Goal: Task Accomplishment & Management: Manage account settings

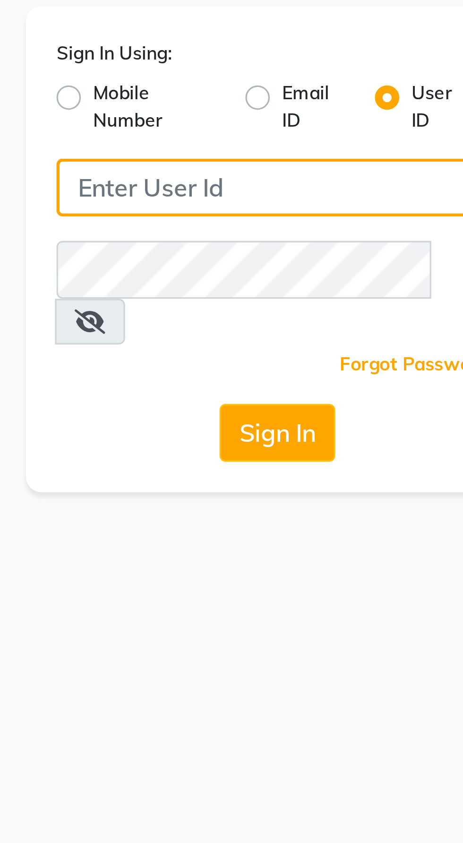
click at [213, 99] on input "Username" at bounding box center [231, 103] width 137 height 18
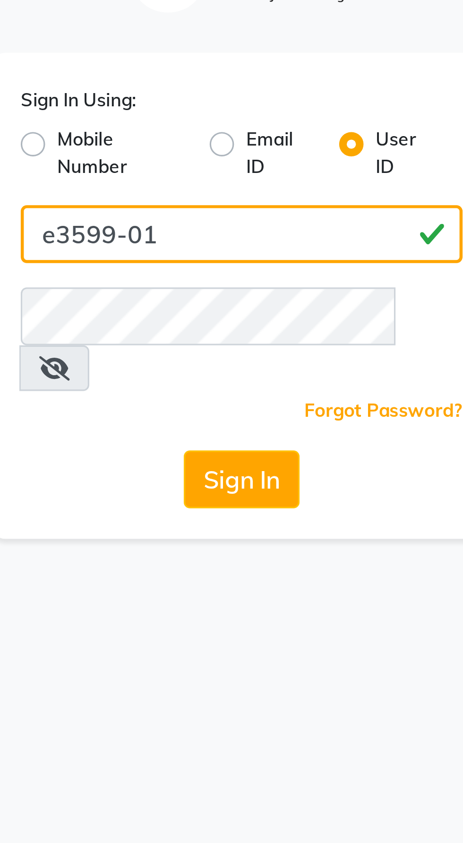
type input "e3599-01"
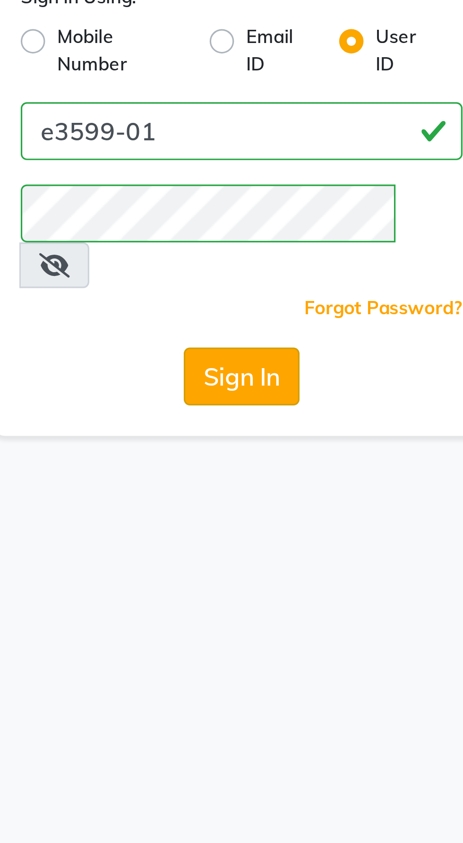
click at [233, 170] on button "Sign In" at bounding box center [232, 179] width 36 height 18
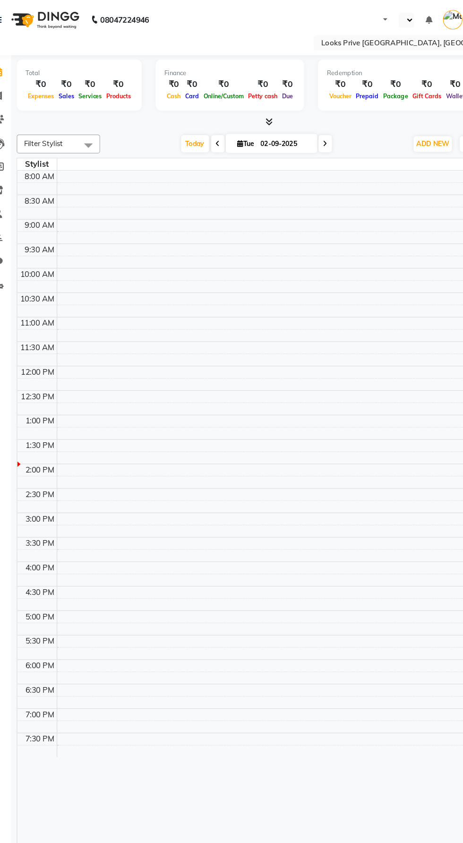
click at [248, 103] on icon at bounding box center [248, 103] width 6 height 7
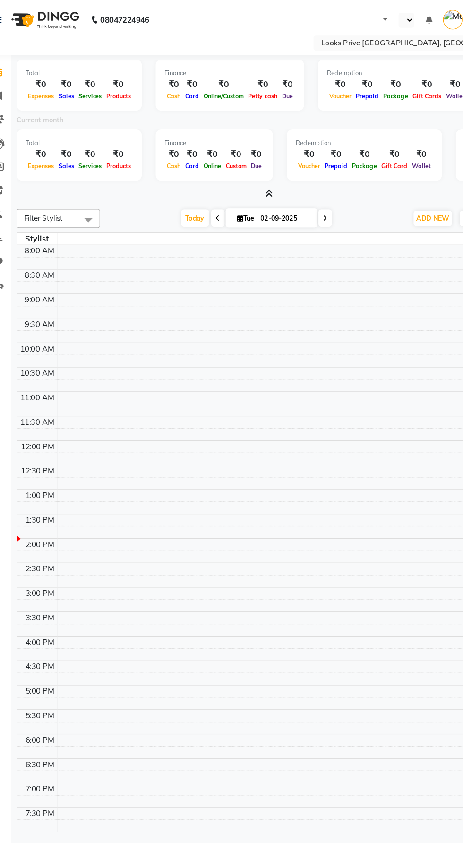
select select "en"
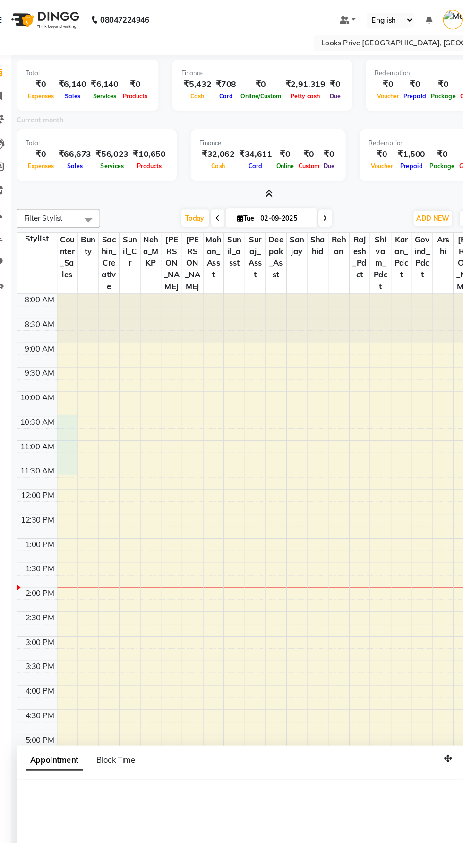
scroll to position [2, 0]
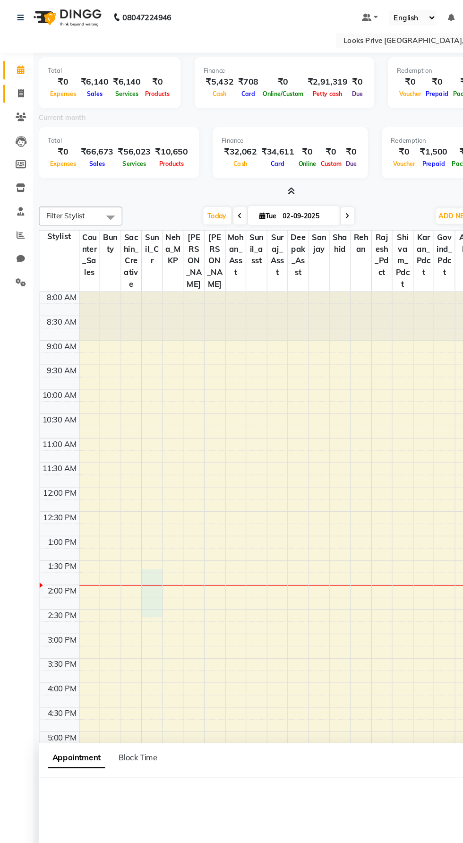
click at [17, 79] on icon at bounding box center [17, 79] width 5 height 7
select select "service"
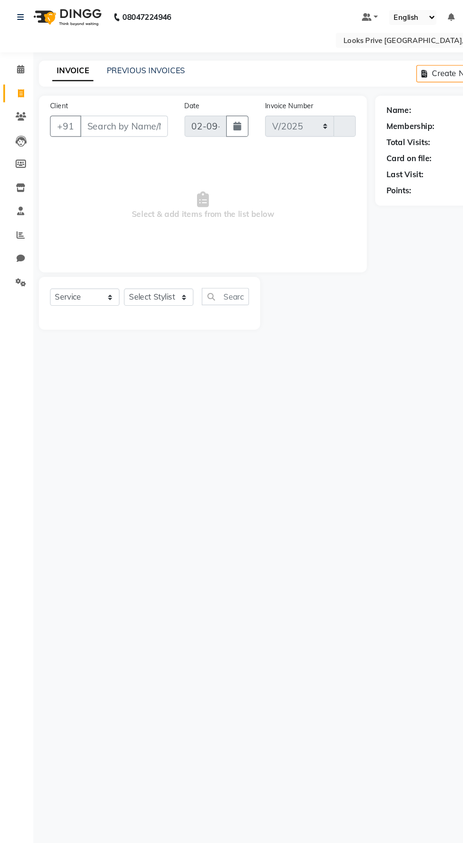
select select "8127"
type input "5528"
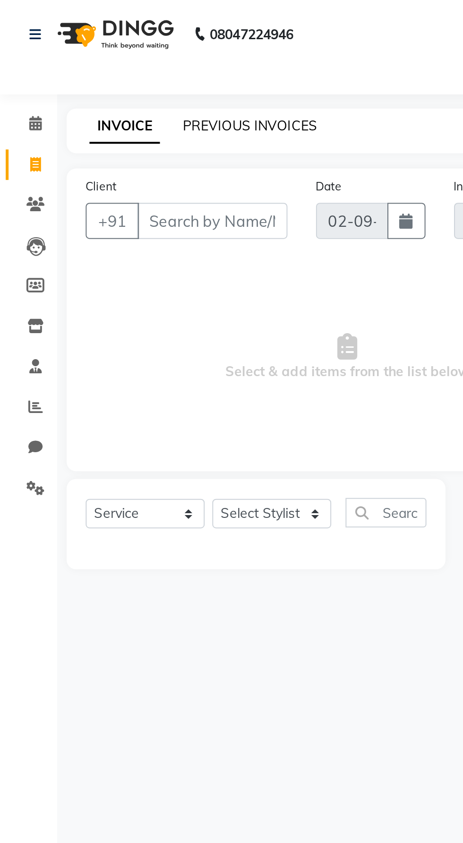
click at [117, 64] on link "PREVIOUS INVOICES" at bounding box center [124, 62] width 67 height 9
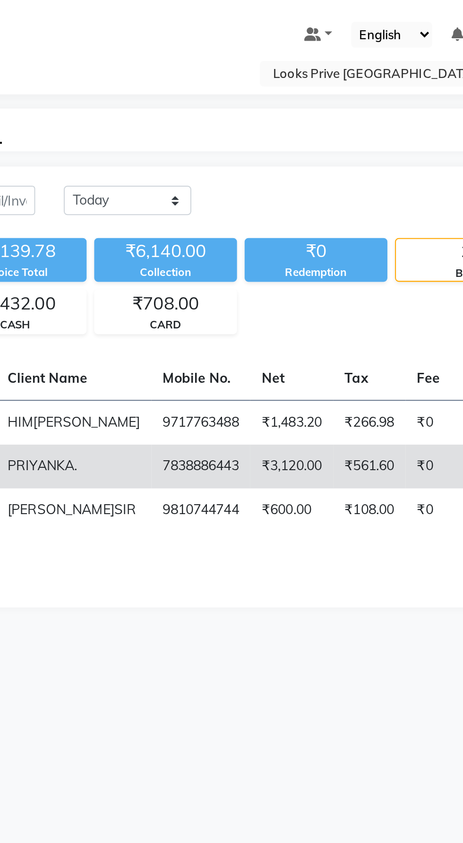
click at [281, 243] on td "₹3,120.00" at bounding box center [301, 232] width 41 height 22
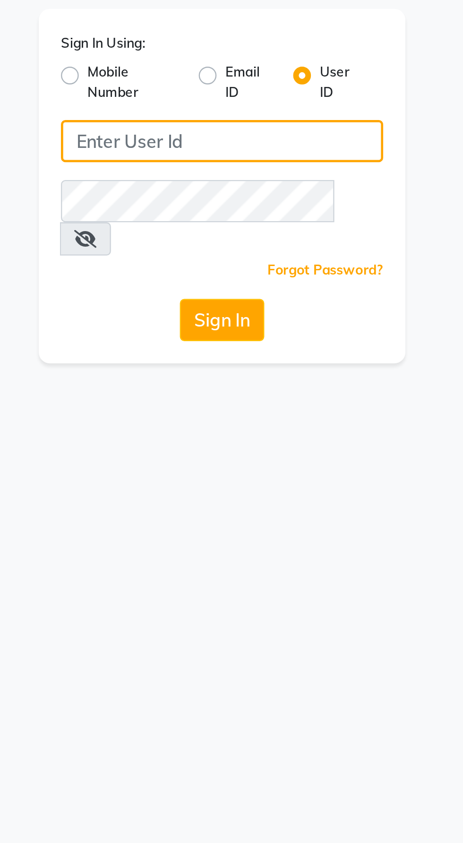
click at [220, 101] on input "Username" at bounding box center [231, 103] width 137 height 18
type input "e3599-01"
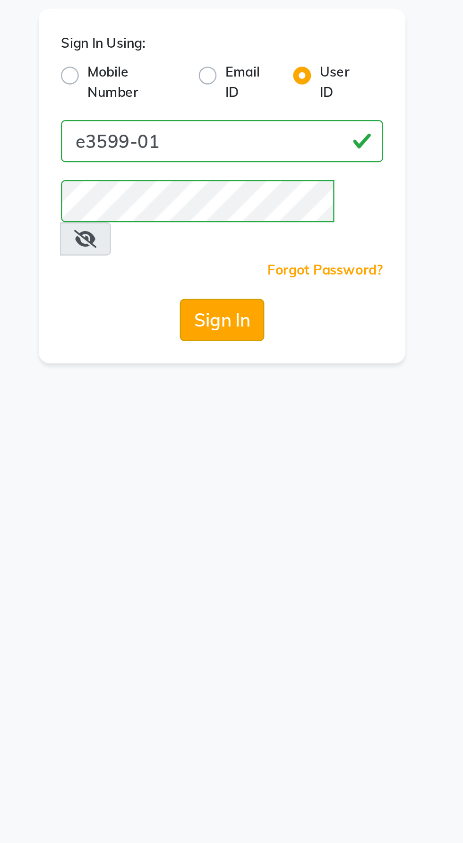
click at [235, 170] on button "Sign In" at bounding box center [232, 179] width 36 height 18
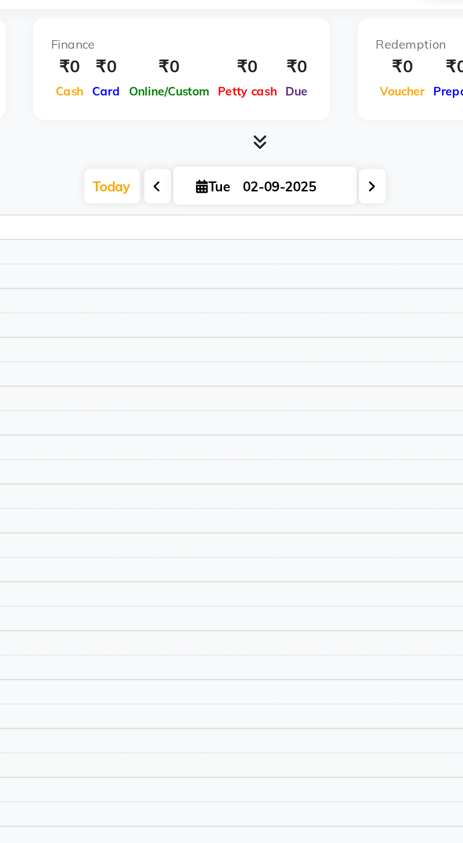
select select "en"
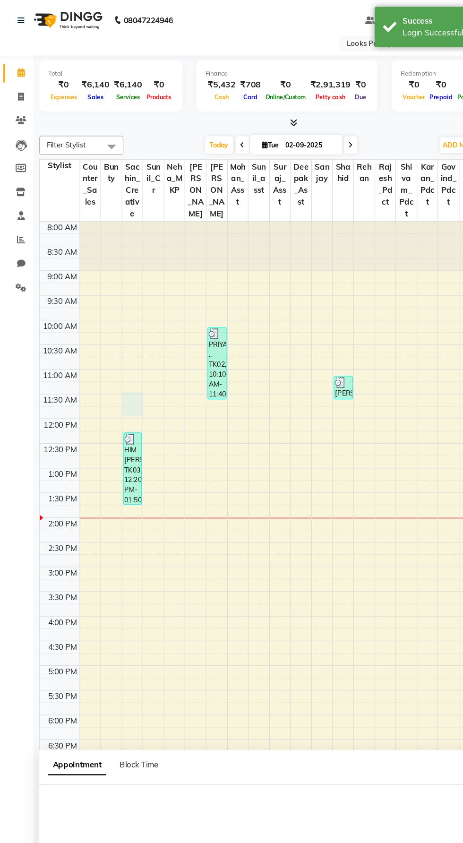
scroll to position [0, 0]
click at [21, 63] on span at bounding box center [17, 61] width 17 height 11
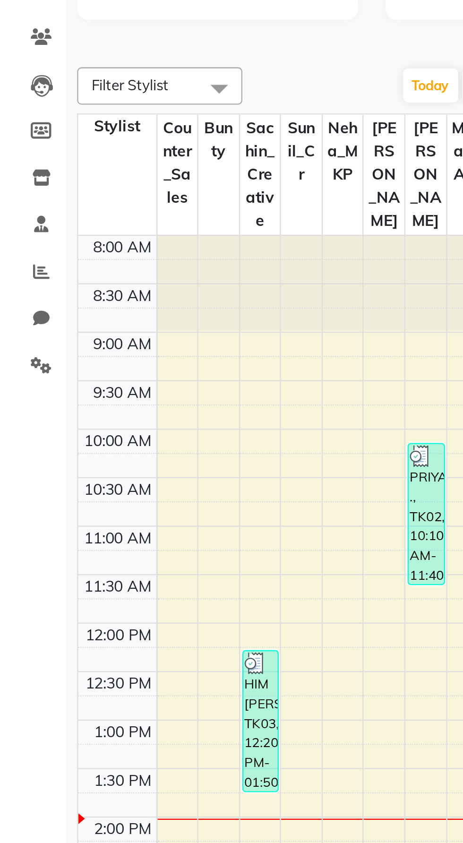
select select "75850"
select select "tentative"
select select "690"
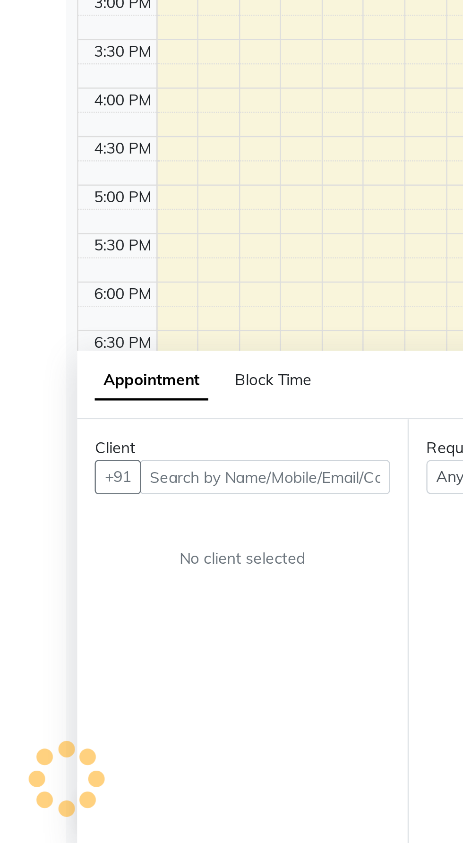
click at [83, 529] on td at bounding box center [262, 534] width 391 height 10
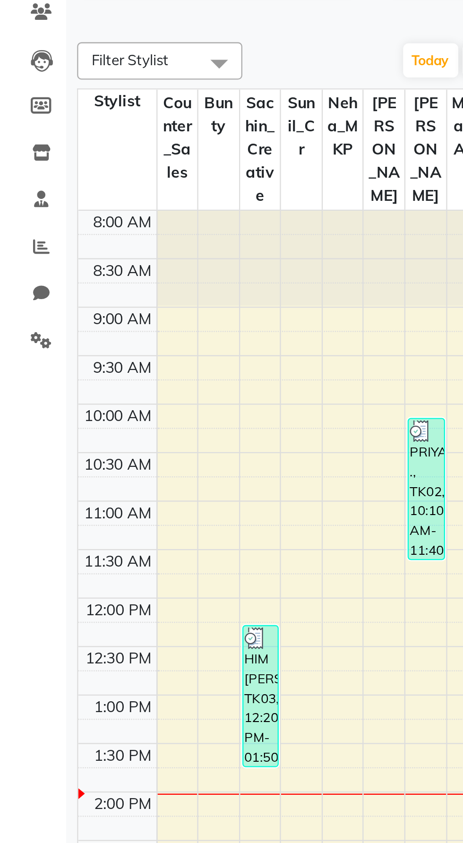
scroll to position [0, 0]
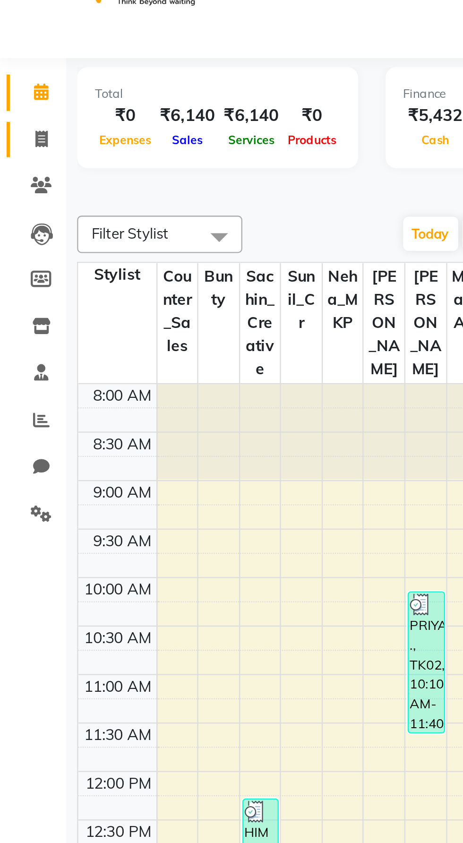
click at [18, 81] on icon at bounding box center [17, 81] width 5 height 7
select select "service"
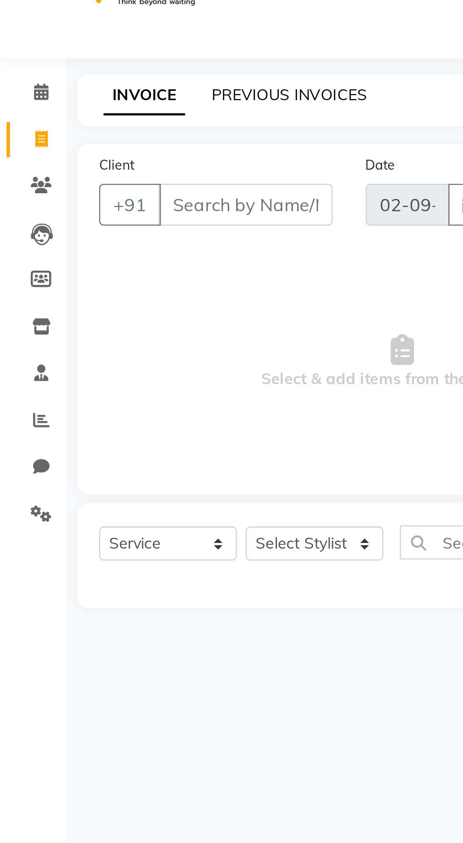
click at [130, 60] on link "PREVIOUS INVOICES" at bounding box center [124, 62] width 67 height 9
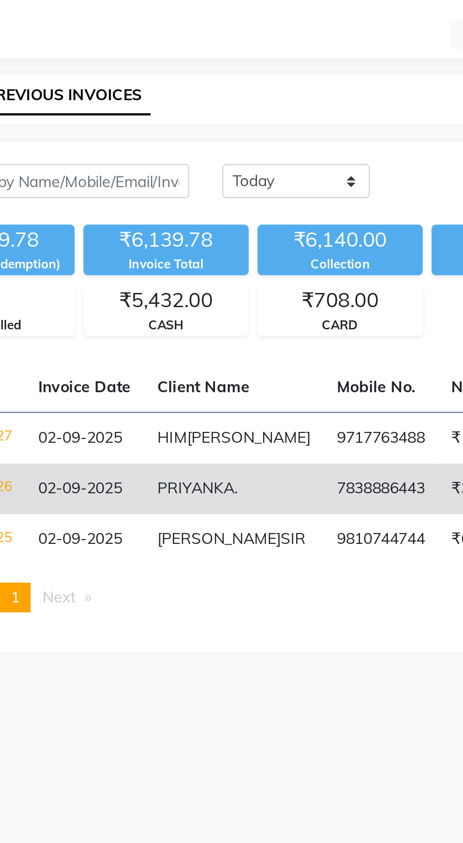
click at [235, 238] on td "7838886443" at bounding box center [256, 232] width 49 height 22
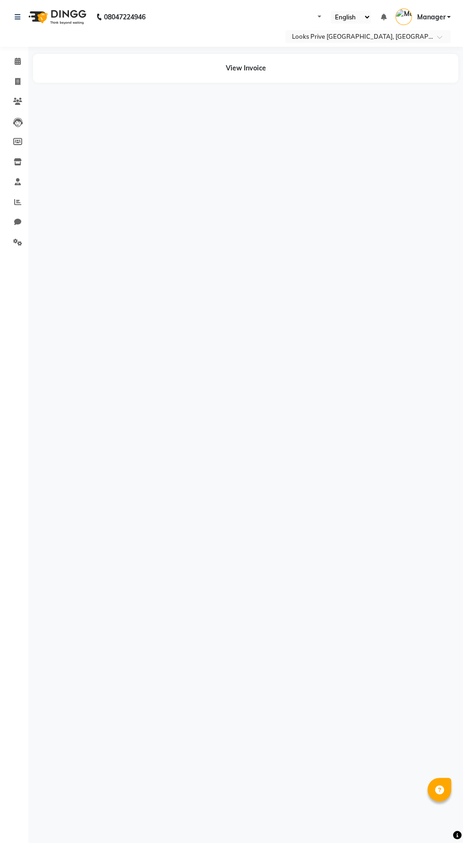
select select "en"
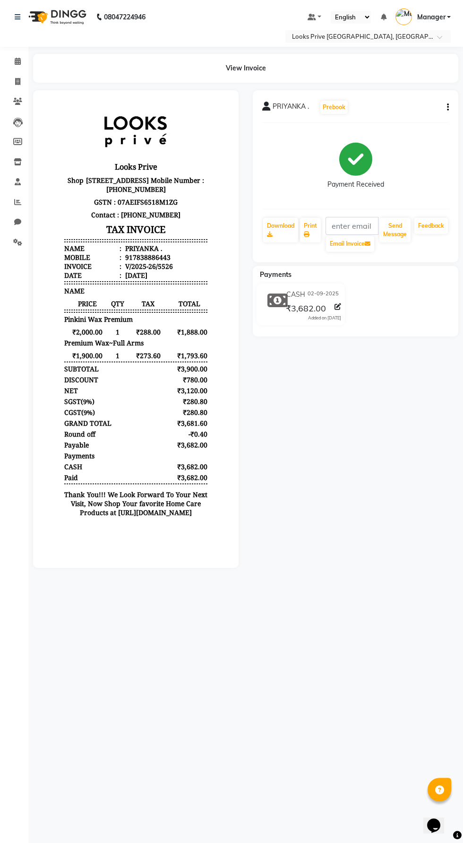
click at [443, 108] on button "button" at bounding box center [446, 108] width 6 height 10
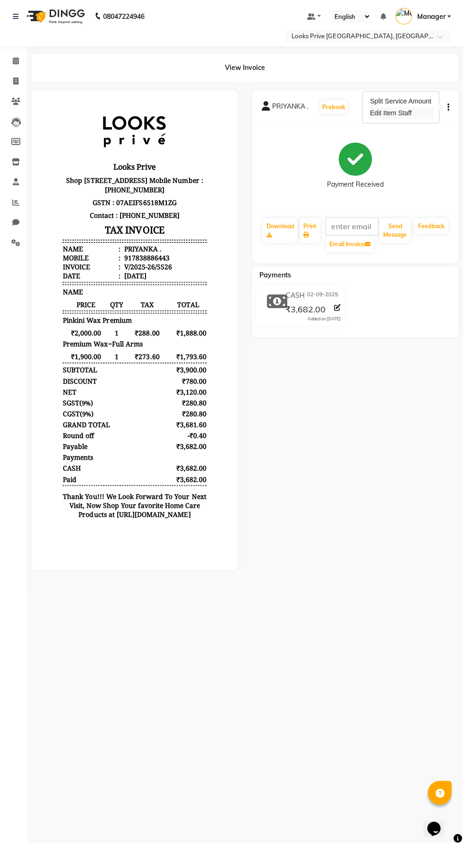
click at [417, 117] on div "Edit Item Staff" at bounding box center [400, 113] width 65 height 12
select select
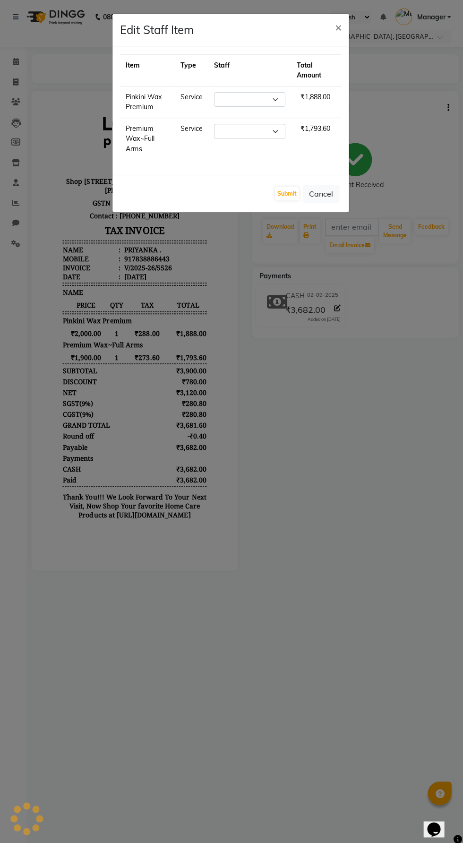
select select "75855"
click at [270, 98] on select "Select Arshi Bunty Counter_Sales Deepak_Asst Govind_Pdct Karan_Pdct Manager Moh…" at bounding box center [250, 99] width 71 height 15
select select "88341"
click at [290, 191] on button "Submit" at bounding box center [288, 192] width 24 height 13
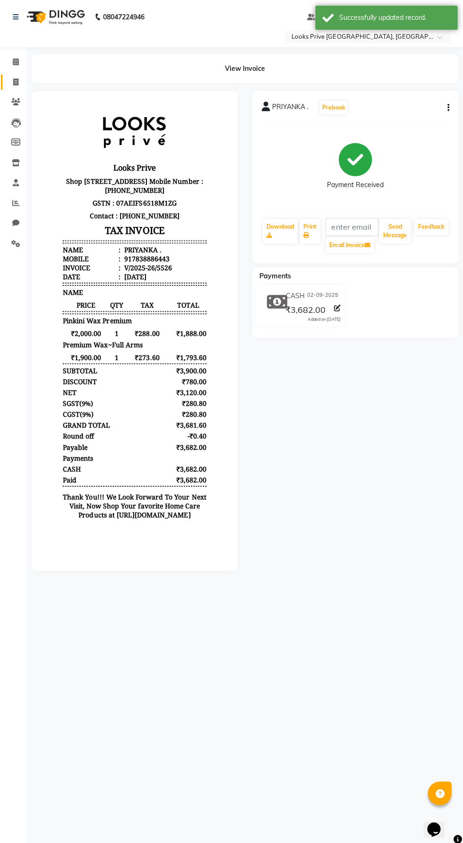
click at [17, 81] on icon at bounding box center [17, 81] width 5 height 7
select select "service"
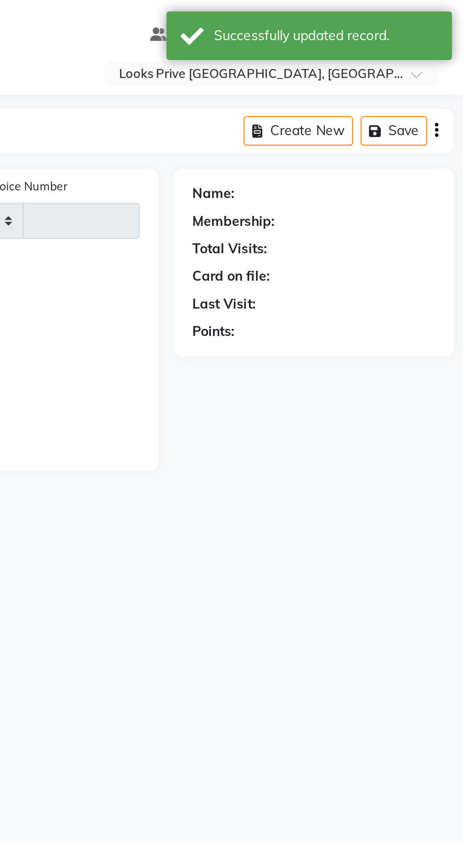
click at [450, 65] on icon "button" at bounding box center [450, 65] width 2 height 0
